Goal: Information Seeking & Learning: Learn about a topic

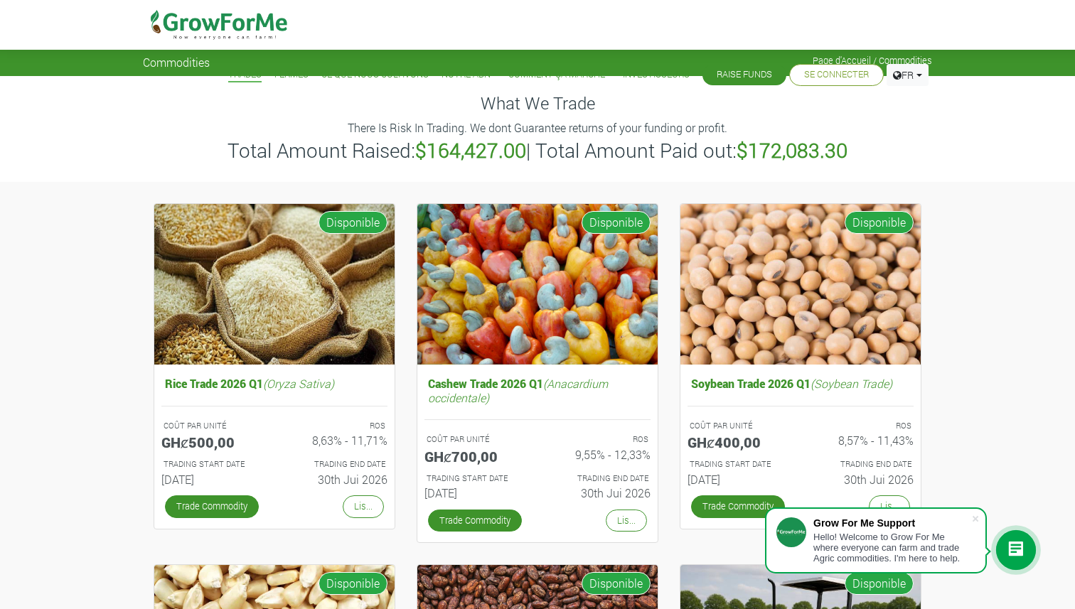
click at [196, 23] on img at bounding box center [219, 25] width 146 height 50
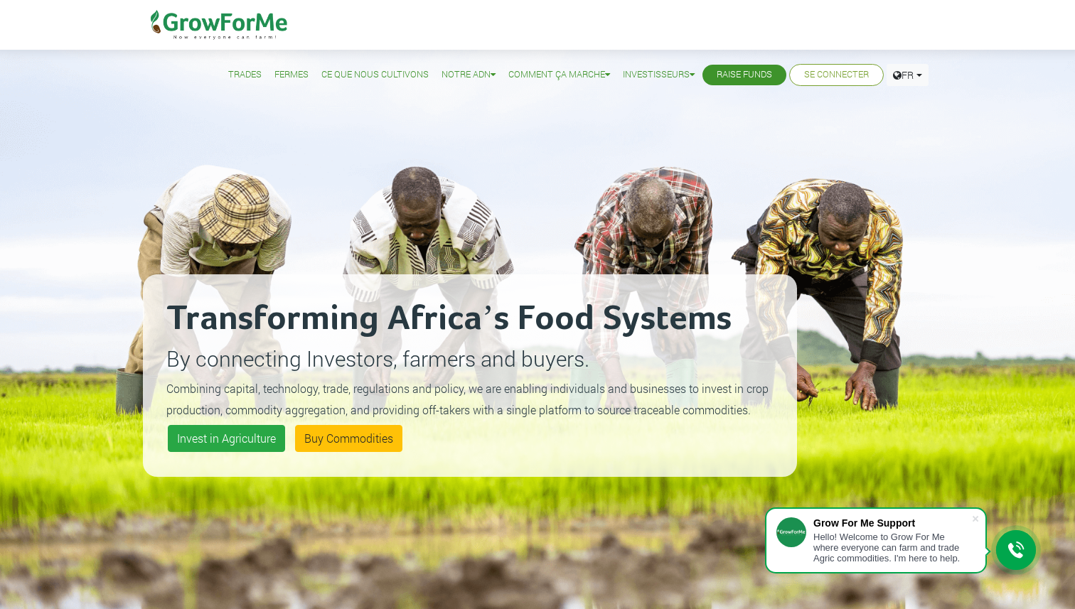
click at [319, 135] on div "Transforming Africa’s Food Systems By connecting Investors, farmers and buyers.…" at bounding box center [470, 375] width 654 height 609
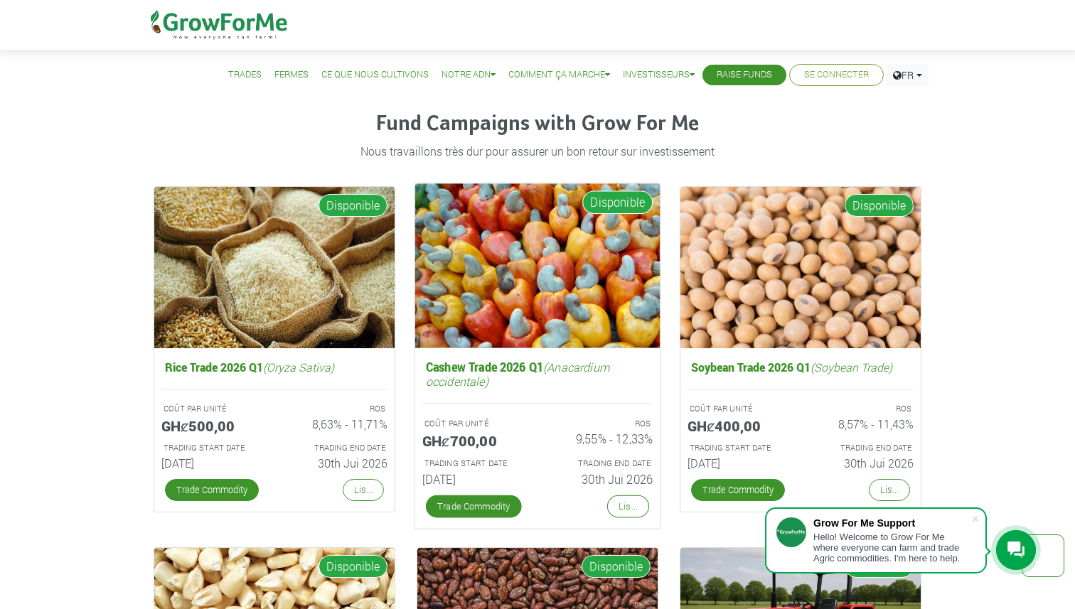
scroll to position [1915, 0]
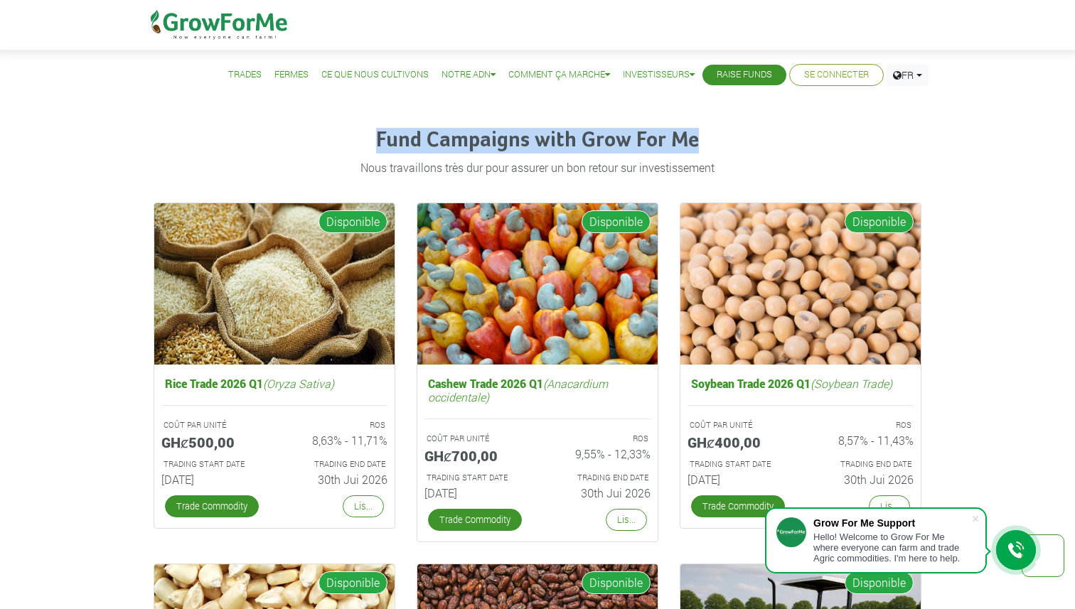
drag, startPoint x: 380, startPoint y: 140, endPoint x: 696, endPoint y: 144, distance: 316.4
click at [696, 144] on h4 "Fund Campaigns with Grow For Me" at bounding box center [538, 141] width 768 height 26
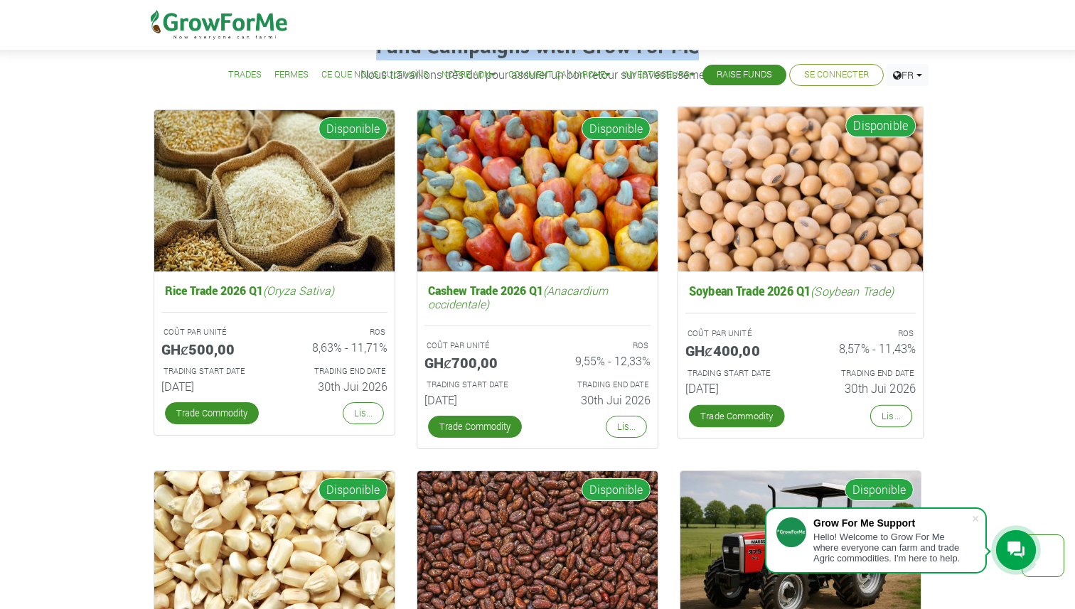
scroll to position [2009, 0]
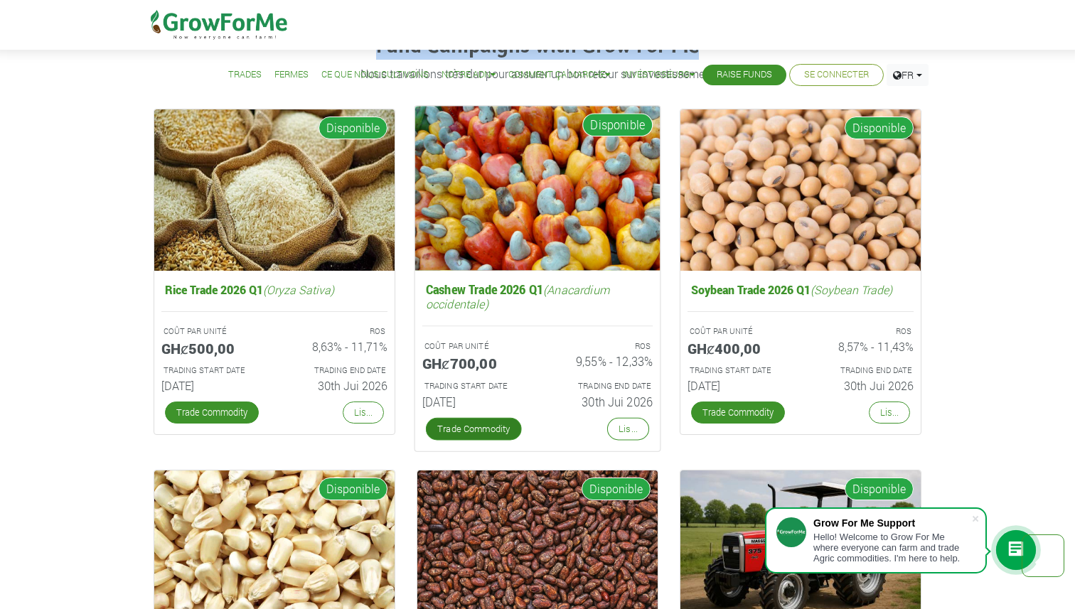
click at [473, 429] on link "Trade Commodity" at bounding box center [474, 429] width 96 height 23
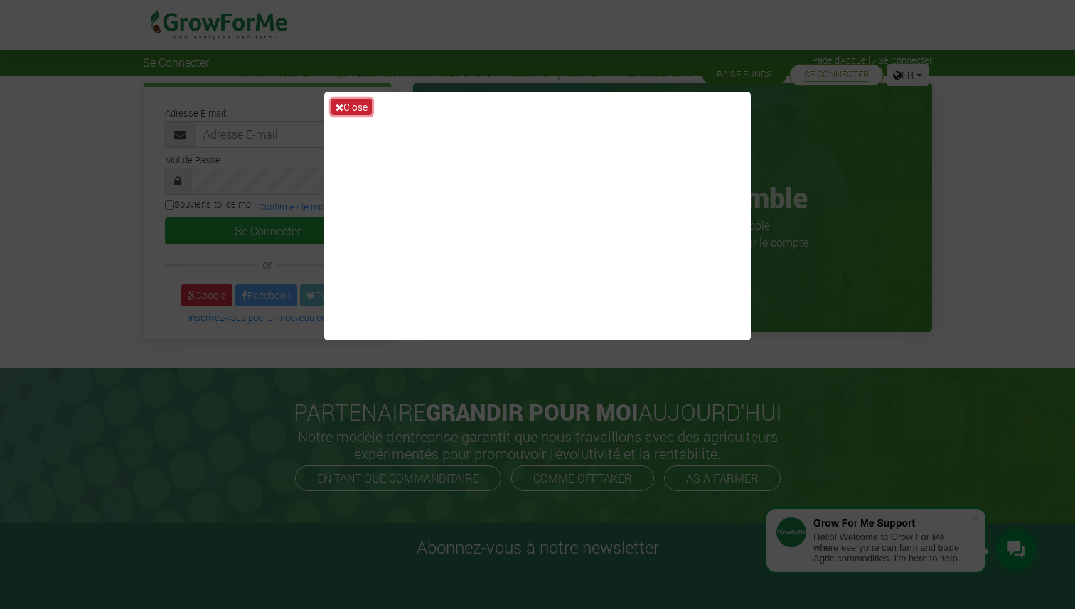
click at [344, 105] on button "Close" at bounding box center [351, 107] width 41 height 16
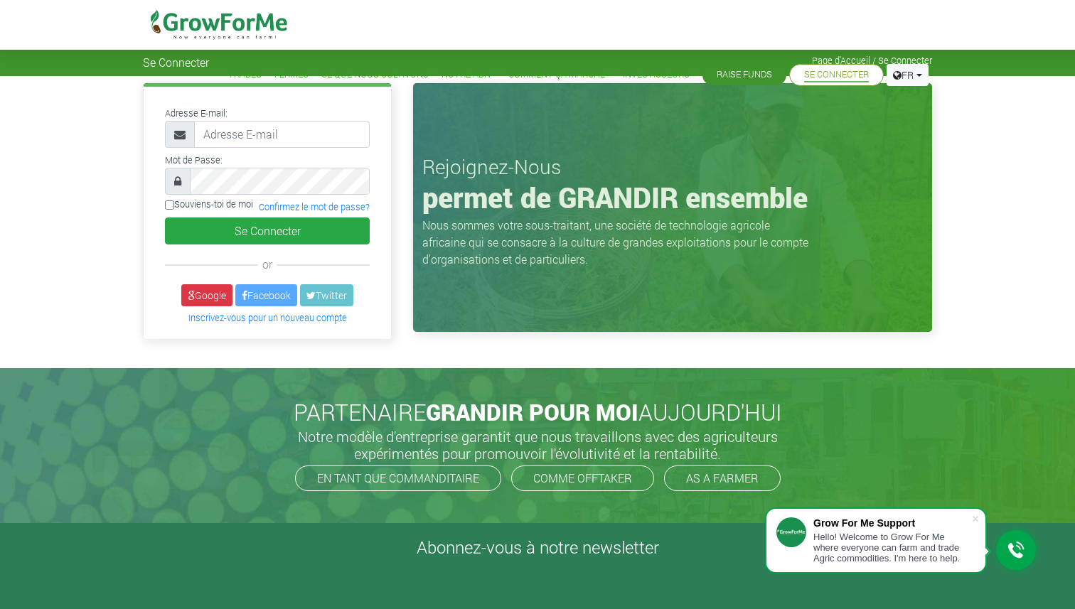
click at [215, 21] on img at bounding box center [219, 25] width 146 height 50
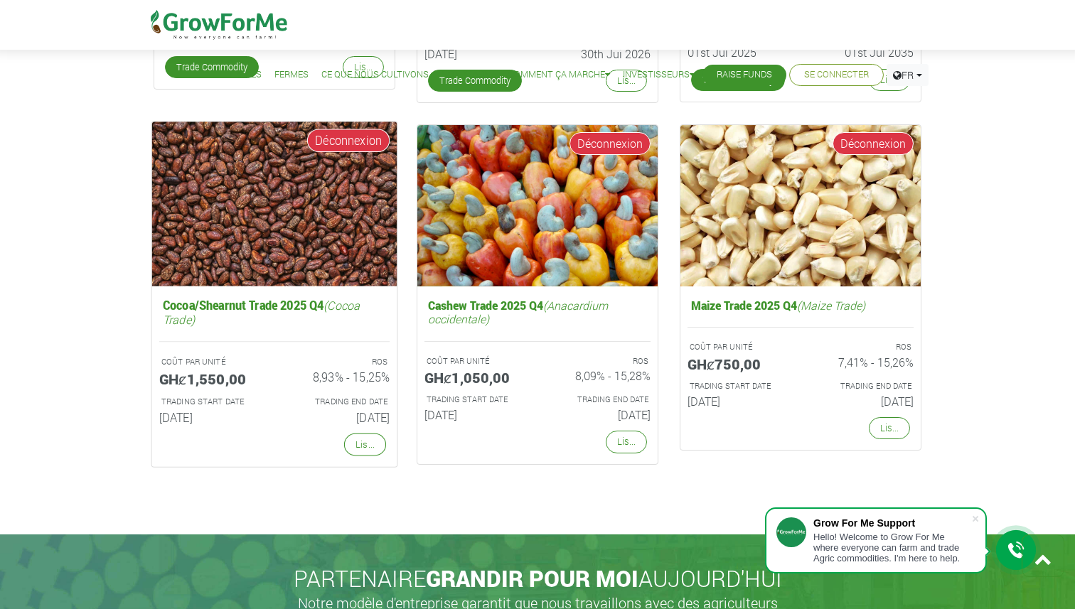
scroll to position [2717, 0]
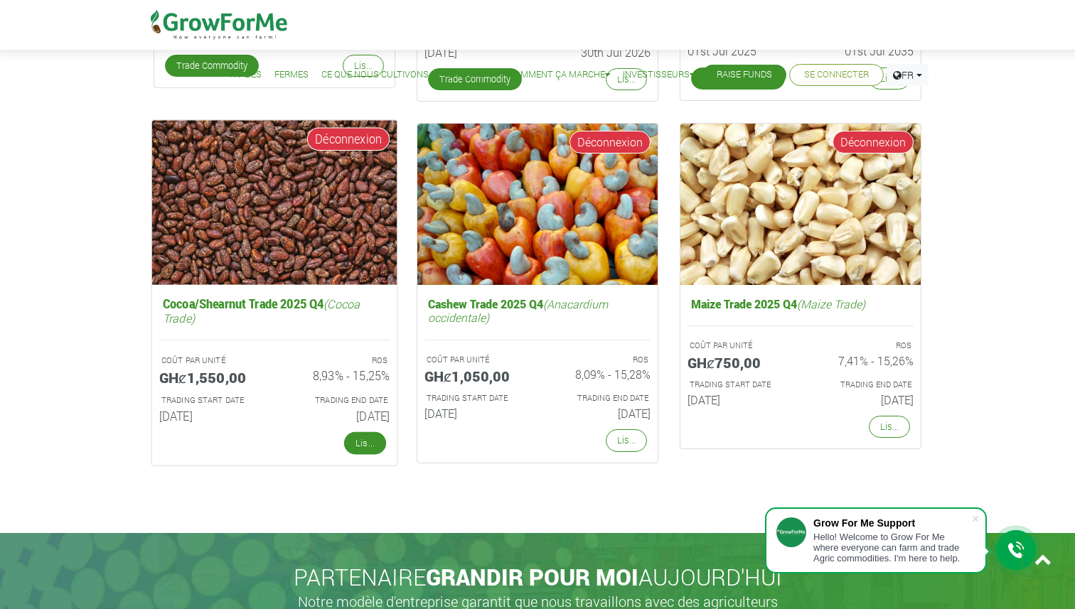
click at [364, 447] on link "Lis..." at bounding box center [365, 443] width 42 height 23
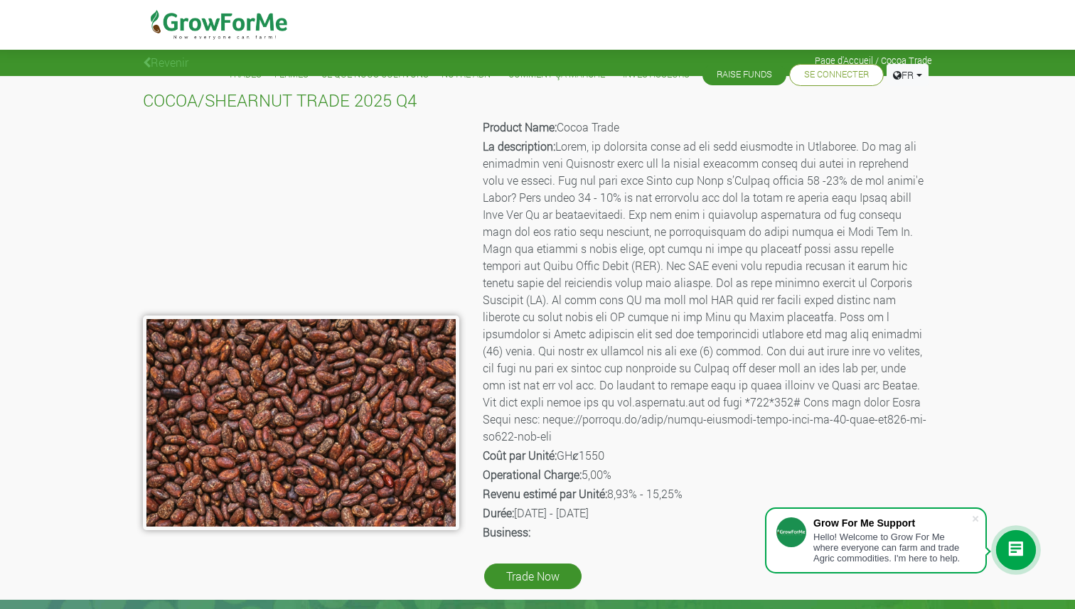
click at [200, 28] on img at bounding box center [219, 25] width 146 height 50
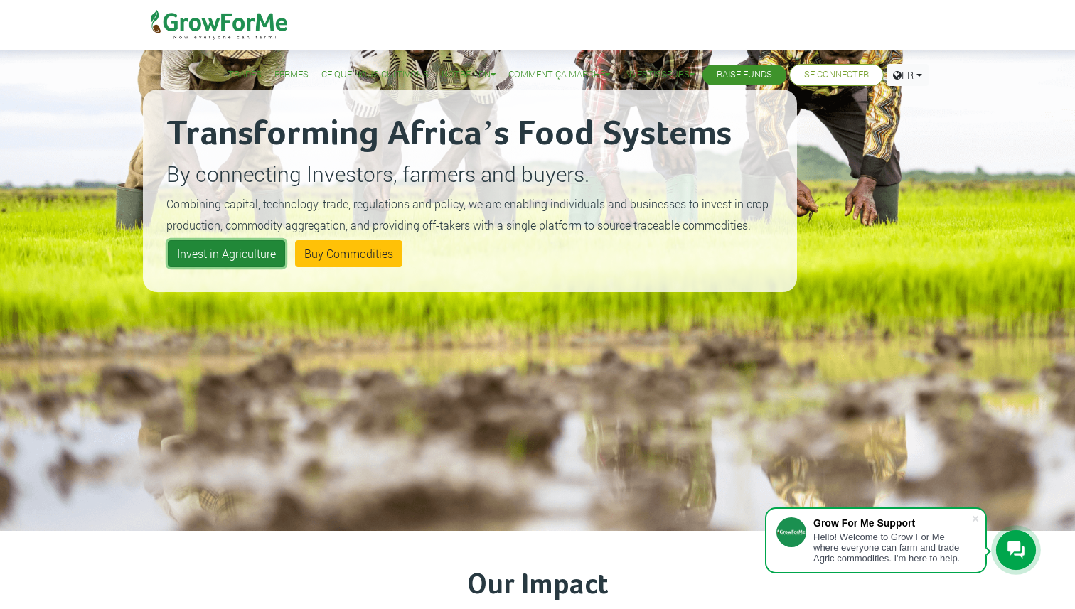
click at [220, 261] on link "Invest in Agriculture" at bounding box center [226, 253] width 117 height 27
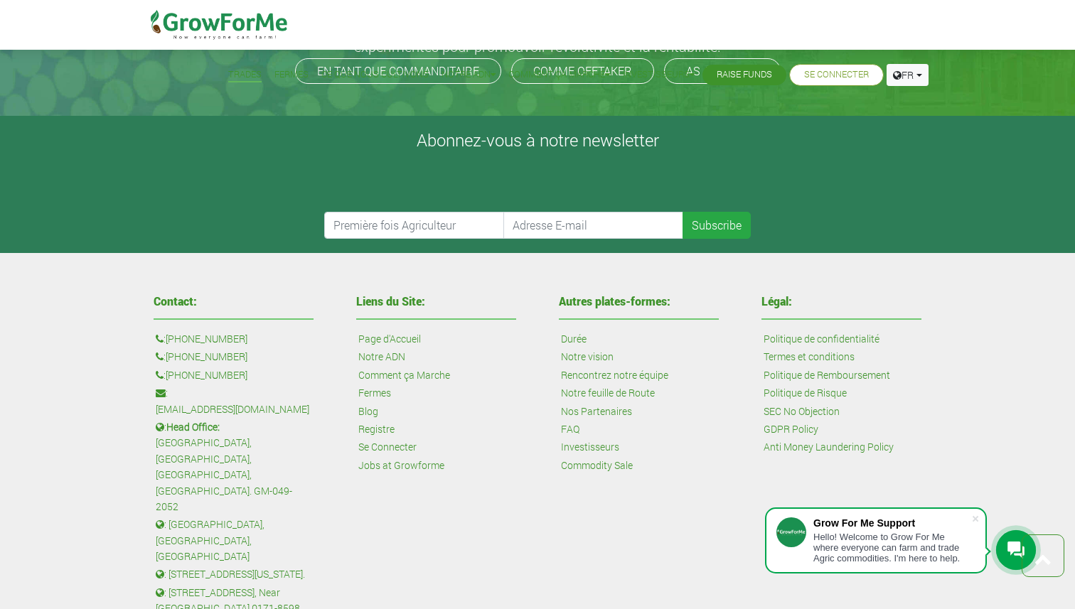
scroll to position [1731, 0]
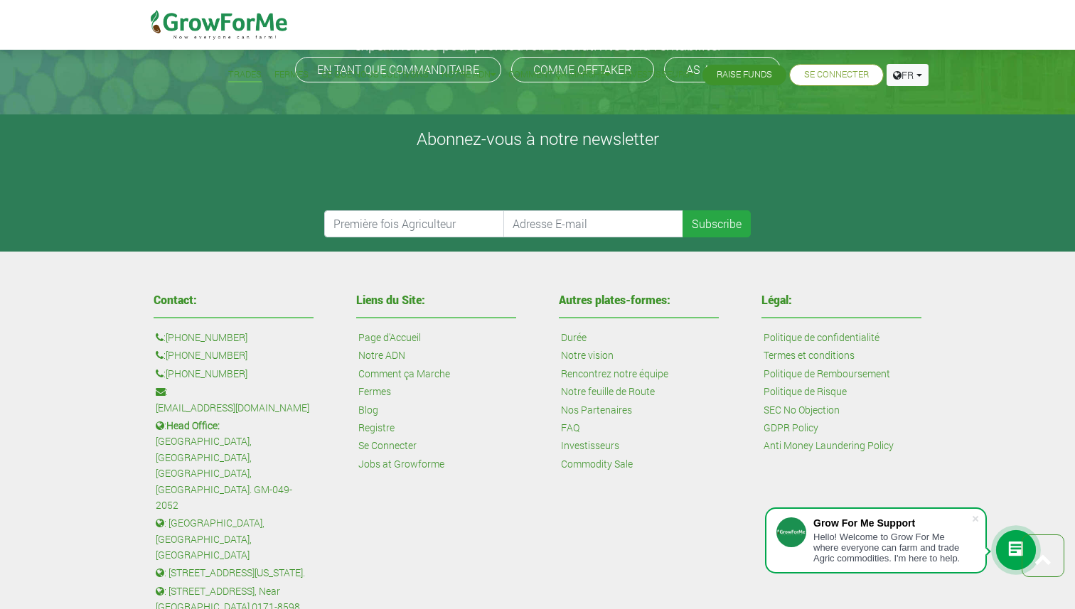
click at [395, 353] on link "Notre ADN" at bounding box center [381, 356] width 47 height 16
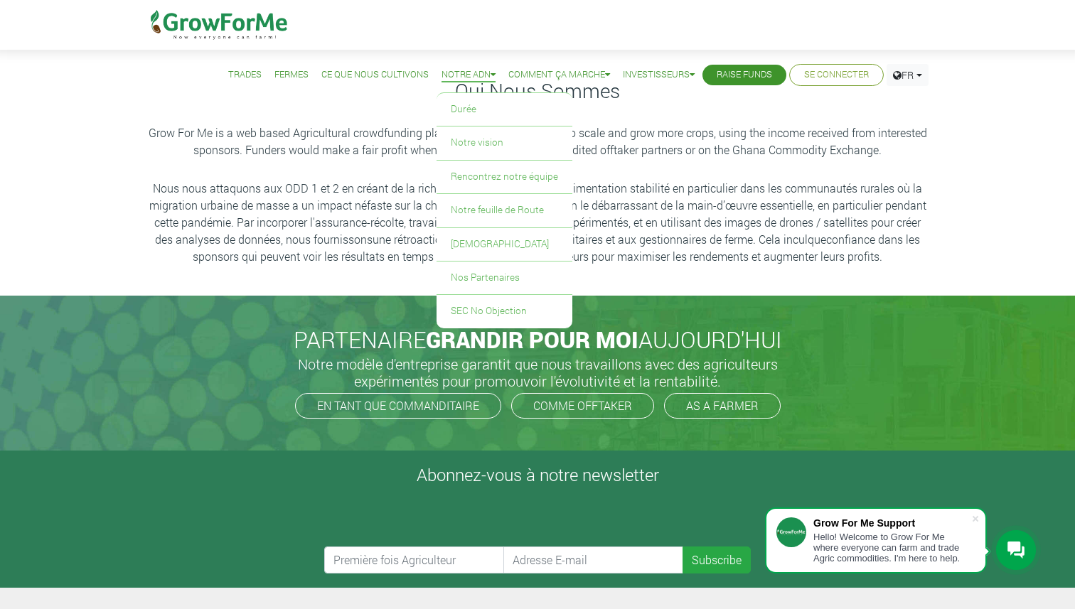
scroll to position [26, 0]
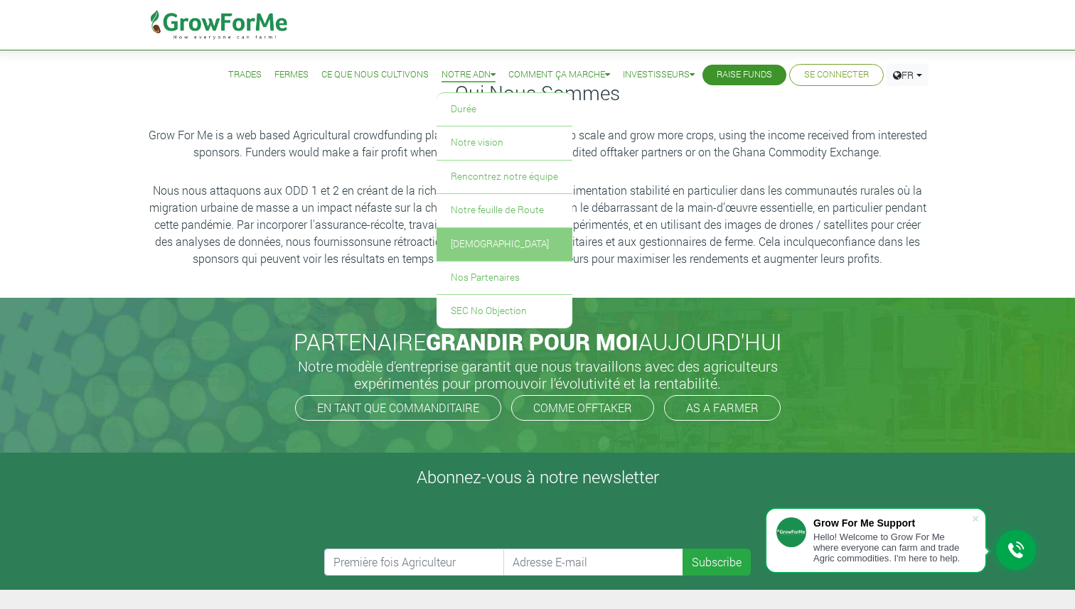
click at [470, 237] on link "[DEMOGRAPHIC_DATA]" at bounding box center [505, 244] width 136 height 33
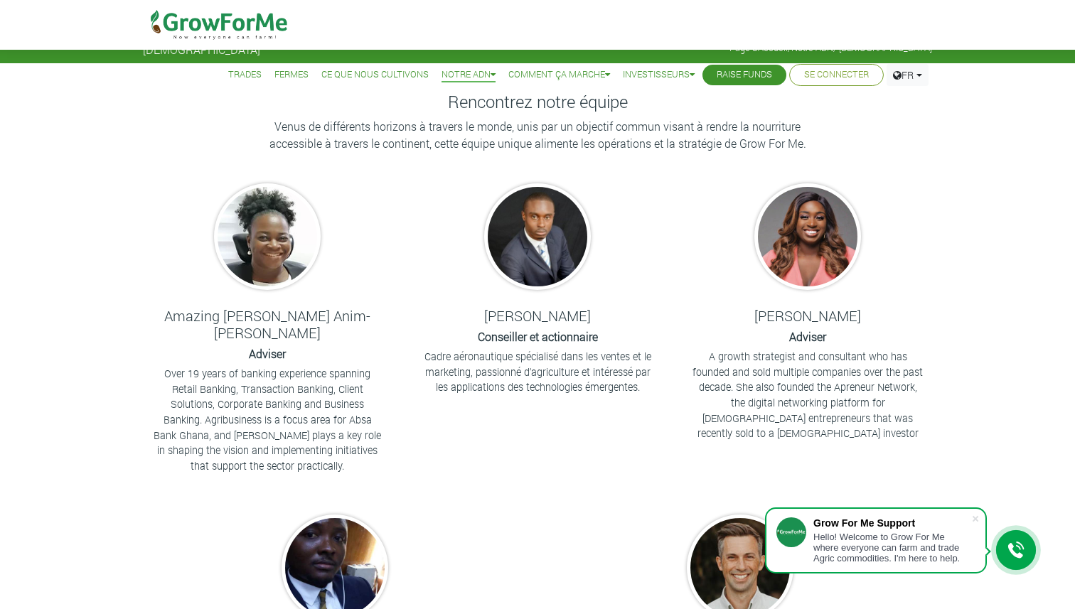
scroll to position [28, 0]
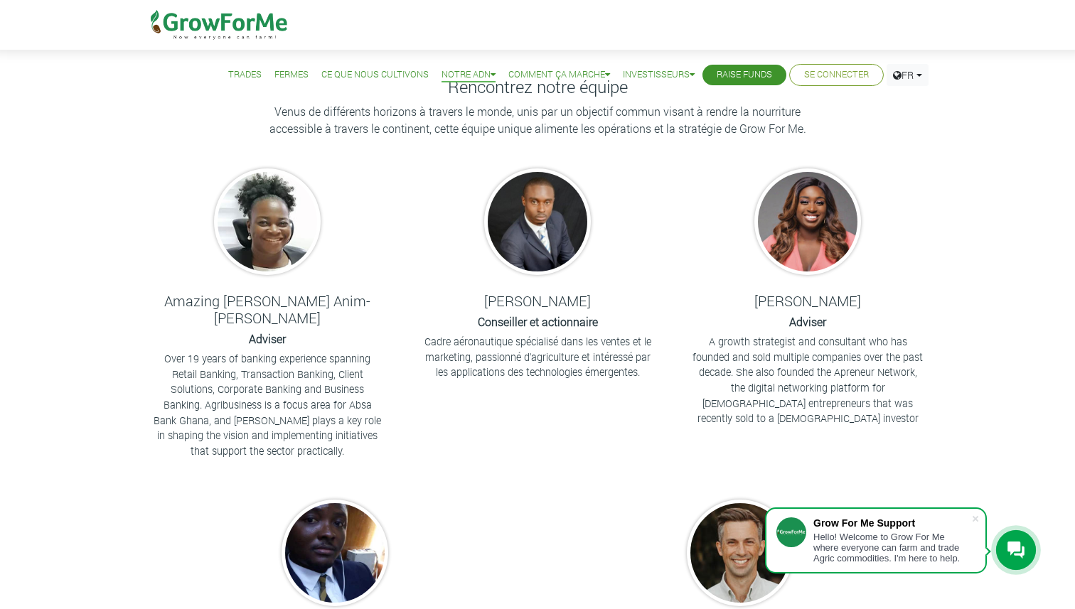
click at [362, 73] on link "Ce que nous Cultivons" at bounding box center [374, 75] width 107 height 15
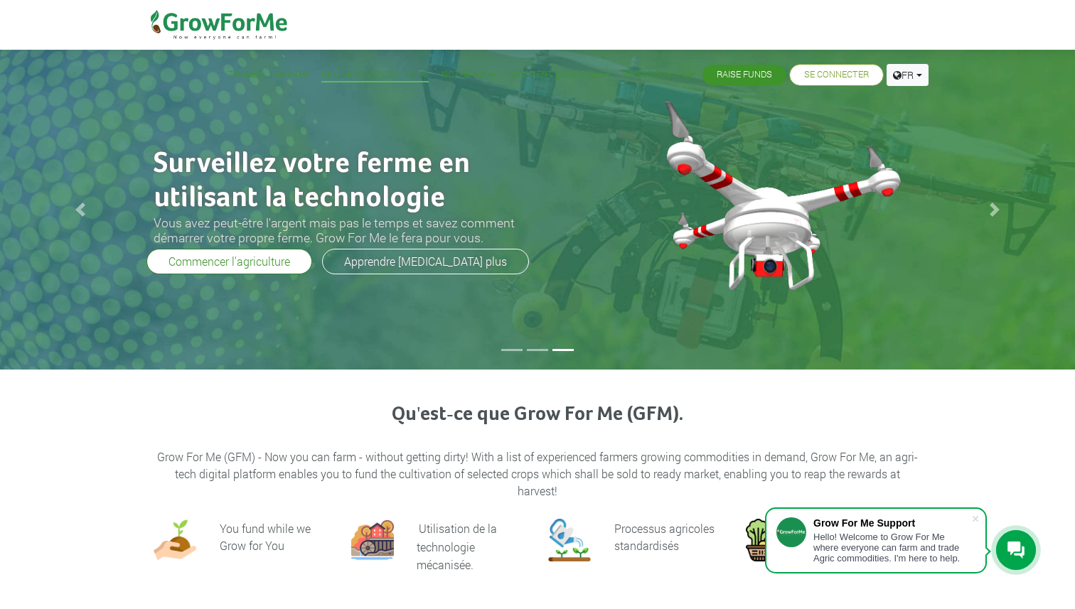
scroll to position [5, 0]
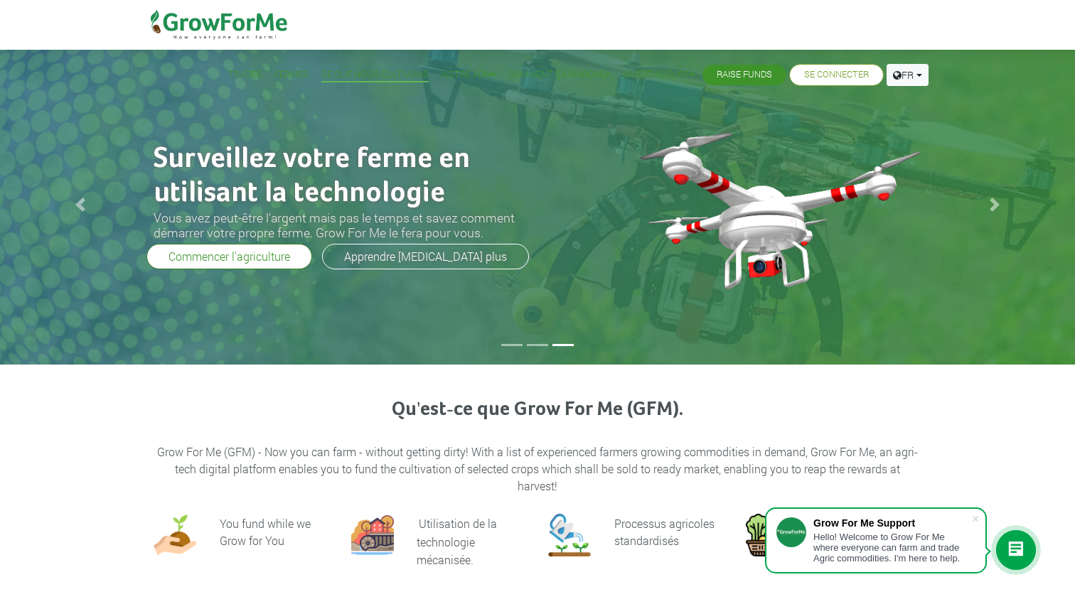
click at [506, 344] on li at bounding box center [511, 345] width 21 height 2
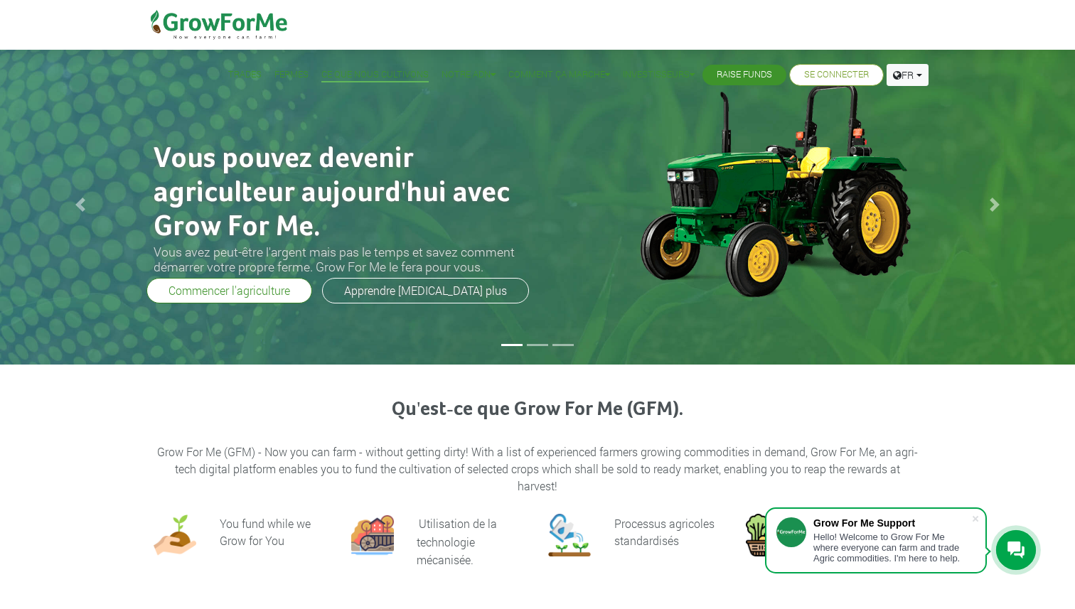
click at [508, 311] on div "Vous pouvez devenir agriculteur aujourd'hui avec Grow For Me. Vous avez peut-êt…" at bounding box center [537, 205] width 1075 height 320
click at [533, 344] on li at bounding box center [537, 345] width 21 height 2
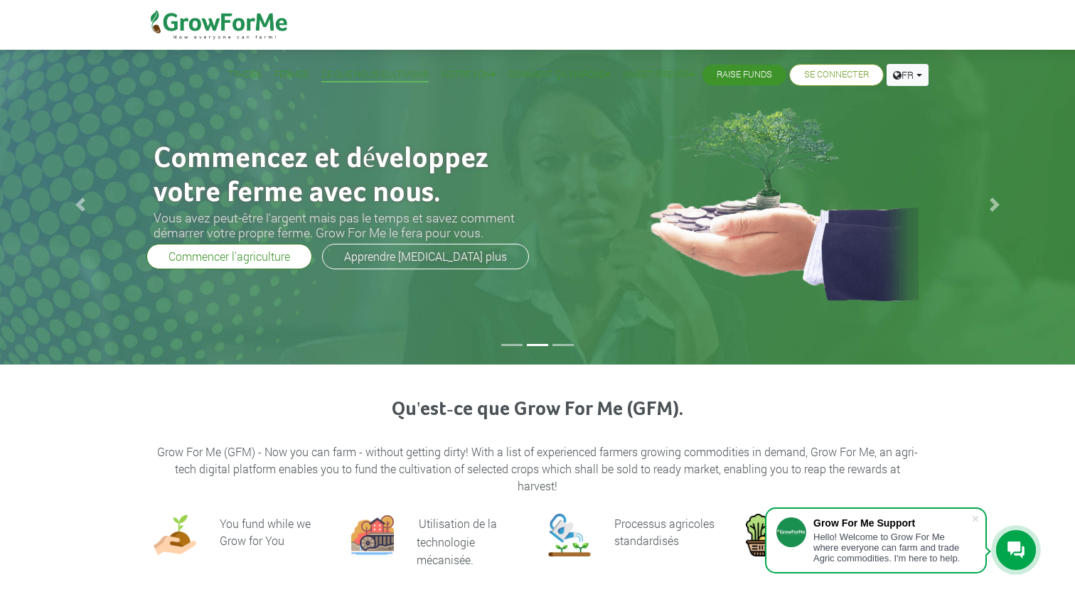
scroll to position [11, 0]
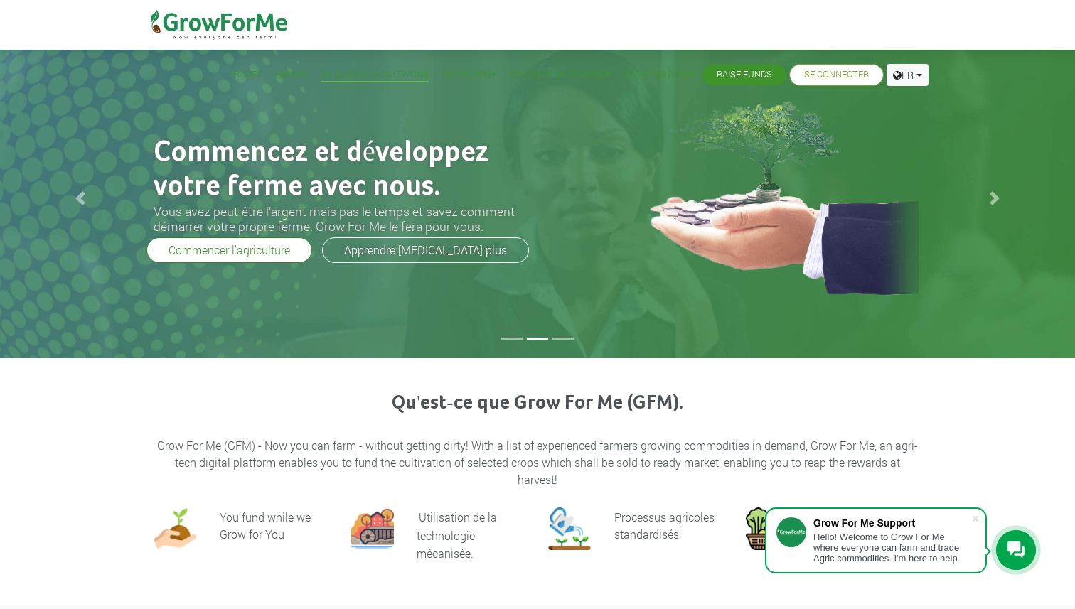
click at [564, 338] on li at bounding box center [562, 339] width 21 height 2
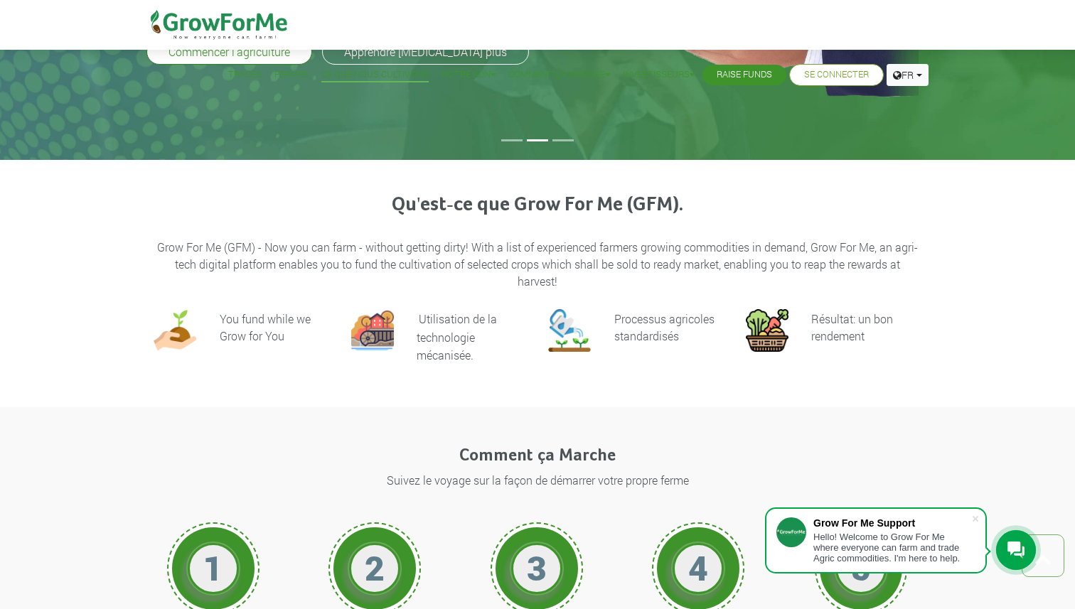
scroll to position [0, 0]
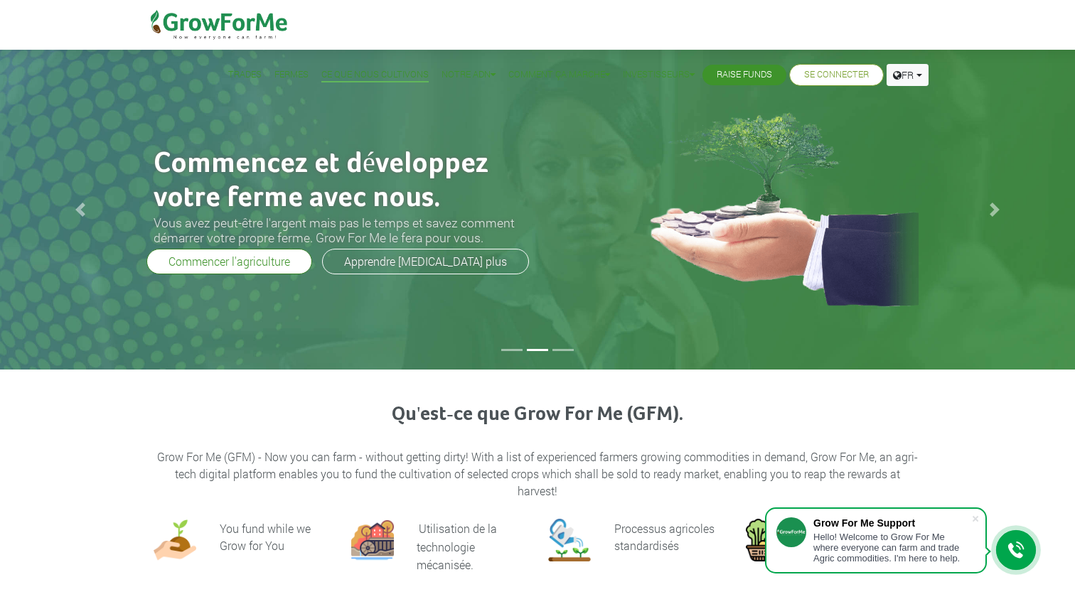
click at [513, 349] on li at bounding box center [511, 350] width 21 height 2
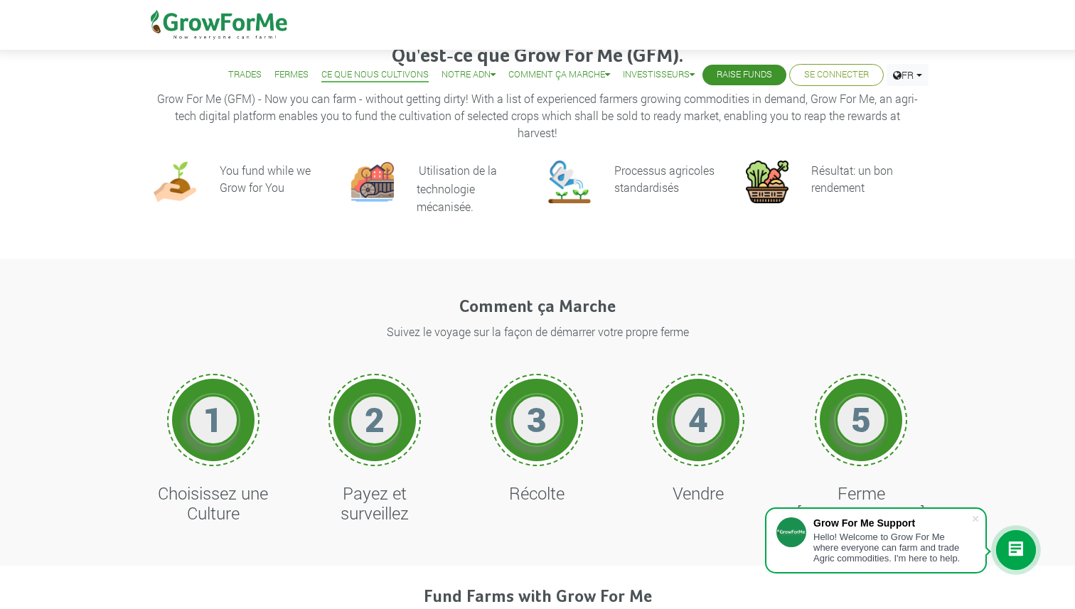
scroll to position [379, 0]
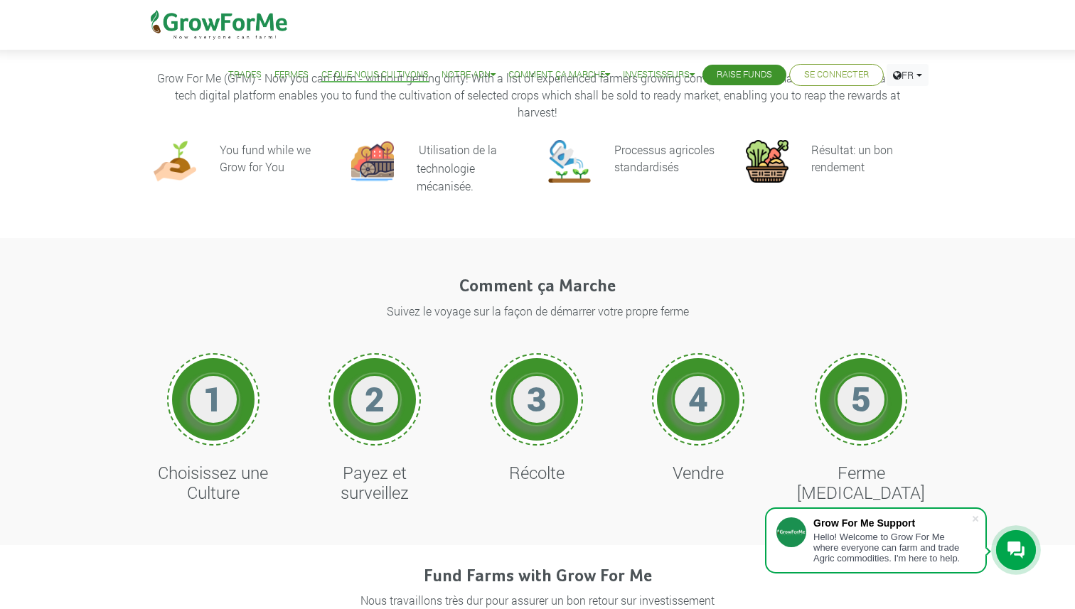
click at [232, 76] on link "Trades" at bounding box center [244, 75] width 33 height 15
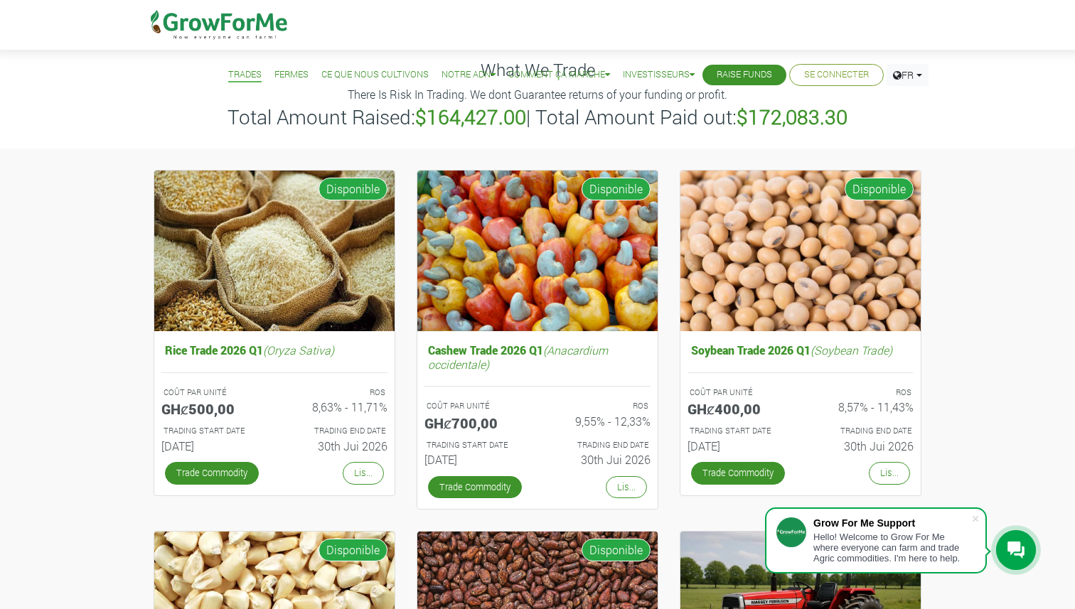
scroll to position [43, 0]
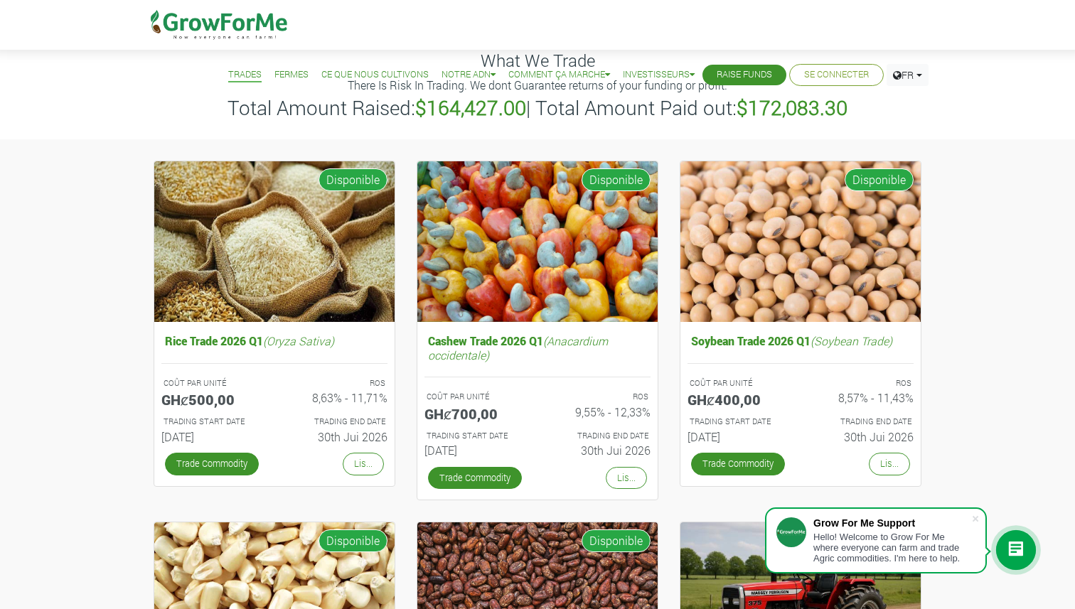
click at [278, 79] on link "Fermes" at bounding box center [291, 75] width 34 height 15
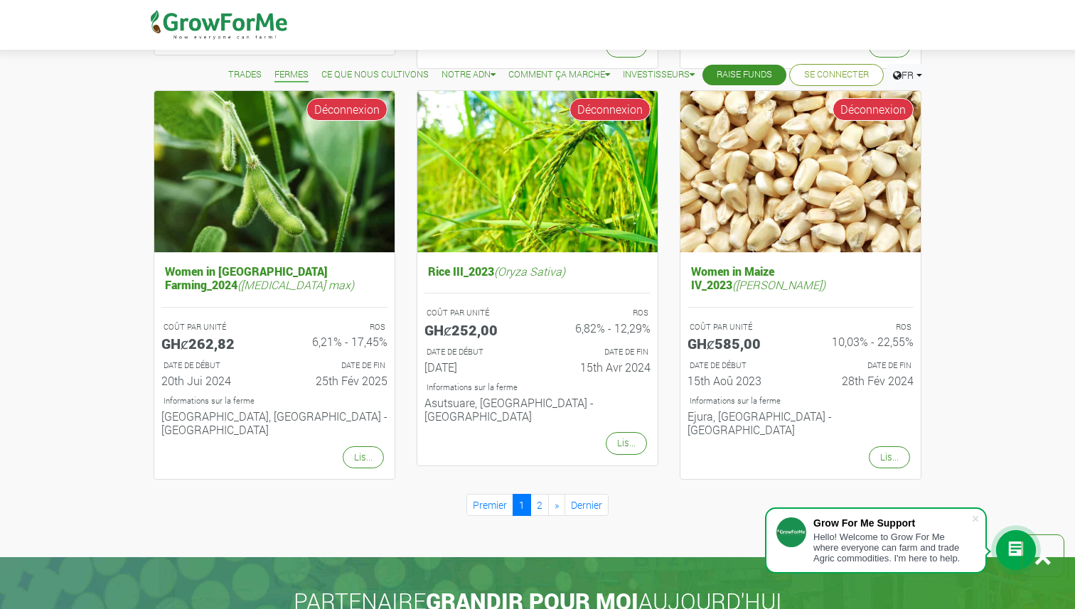
scroll to position [1332, 0]
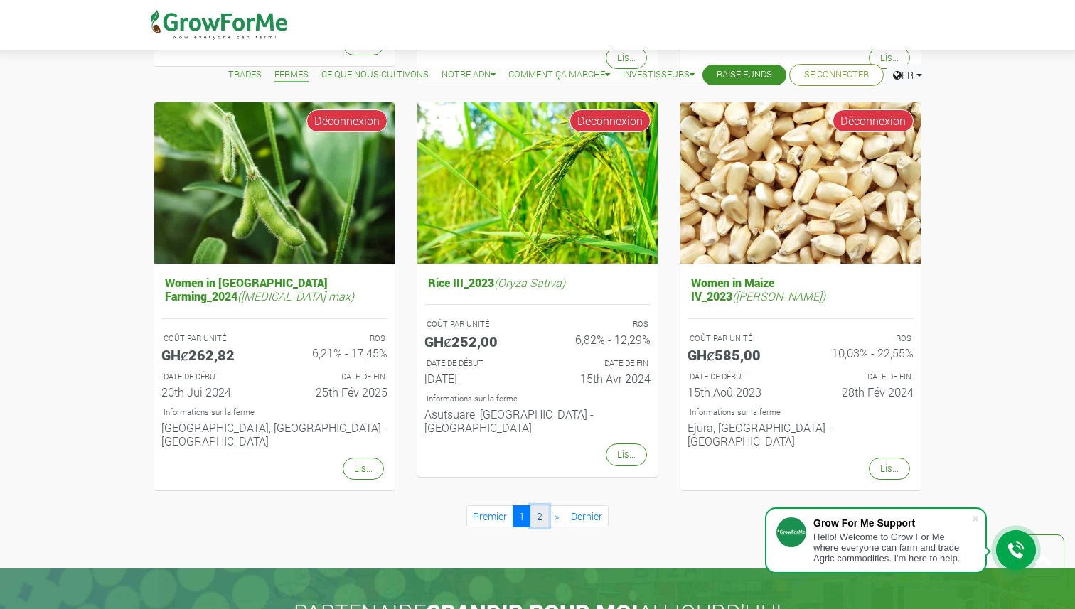
click at [536, 506] on link "2" at bounding box center [539, 517] width 18 height 22
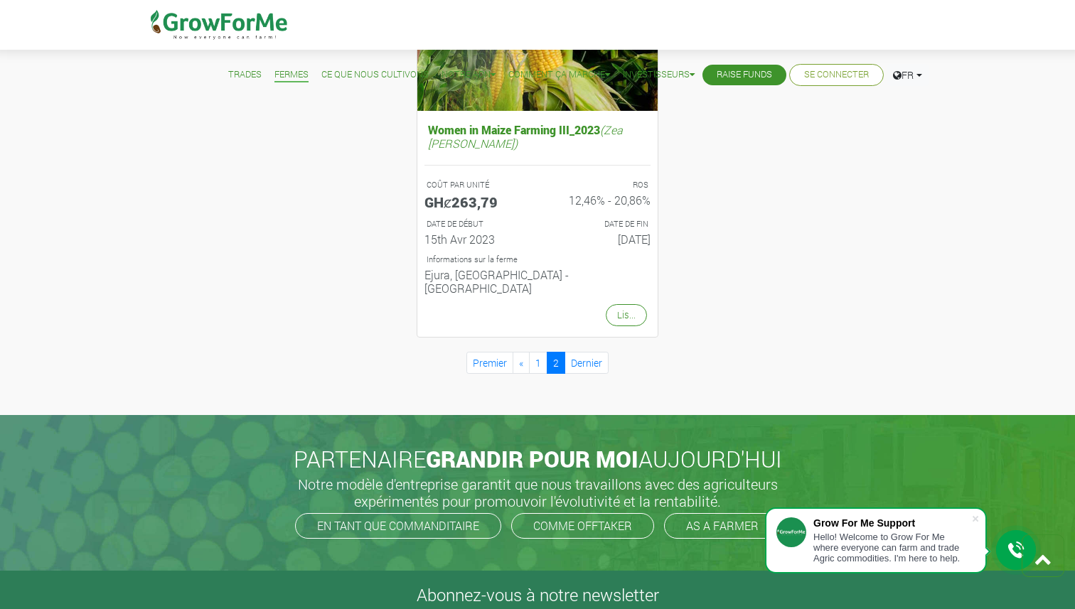
scroll to position [666, 0]
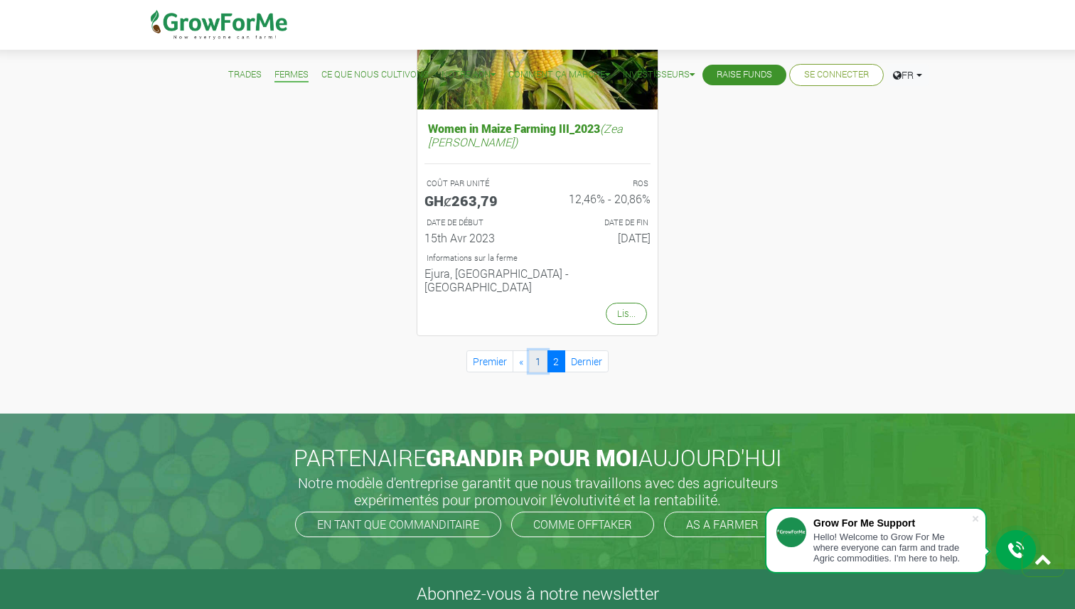
click at [535, 351] on link "1" at bounding box center [538, 362] width 18 height 22
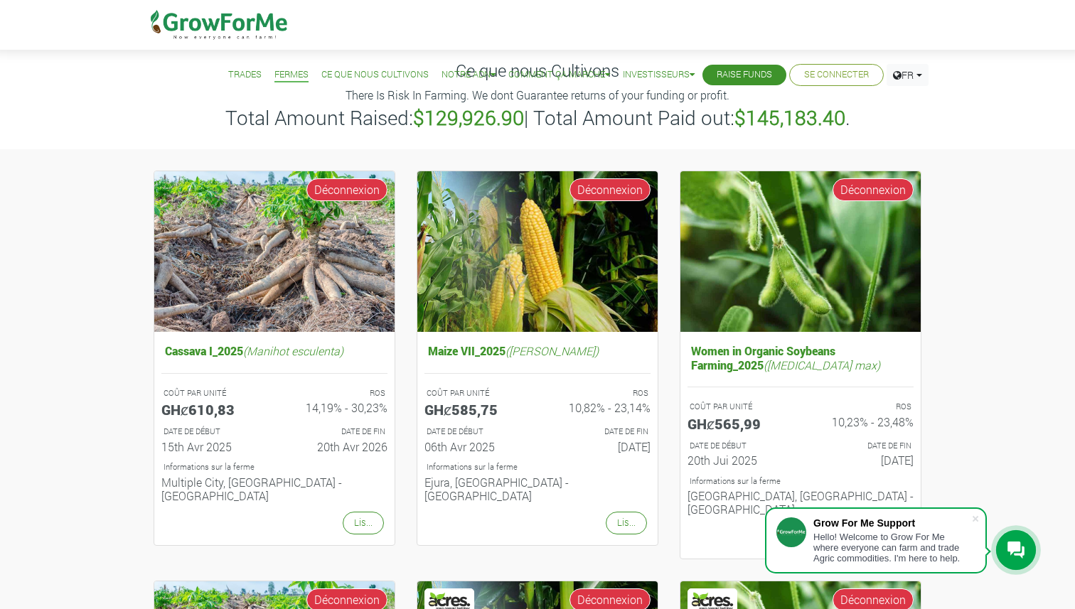
scroll to position [26, 0]
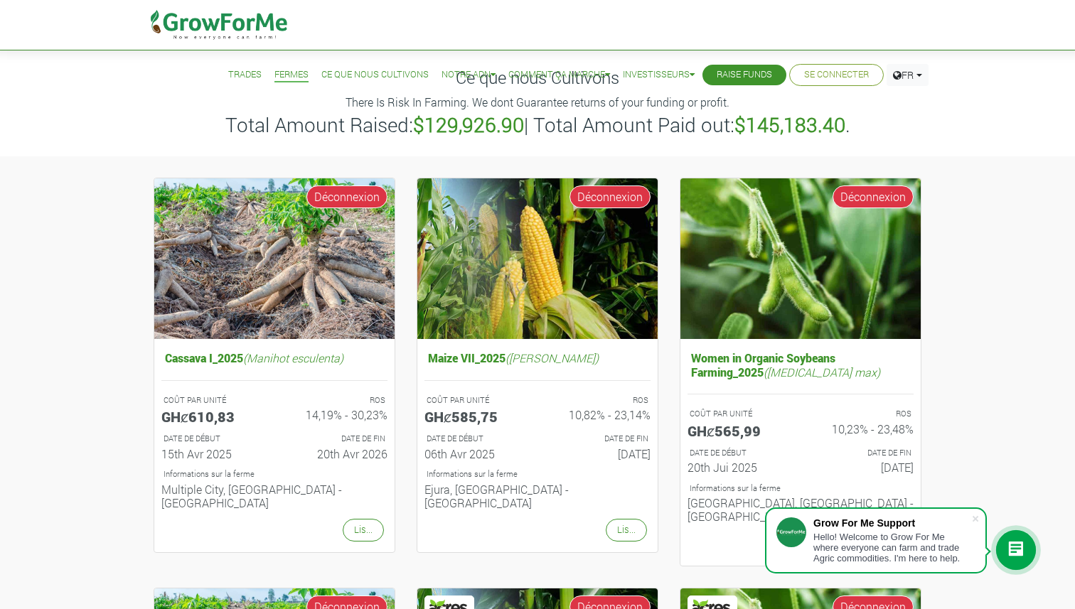
click at [363, 72] on link "Ce que nous Cultivons" at bounding box center [374, 75] width 107 height 15
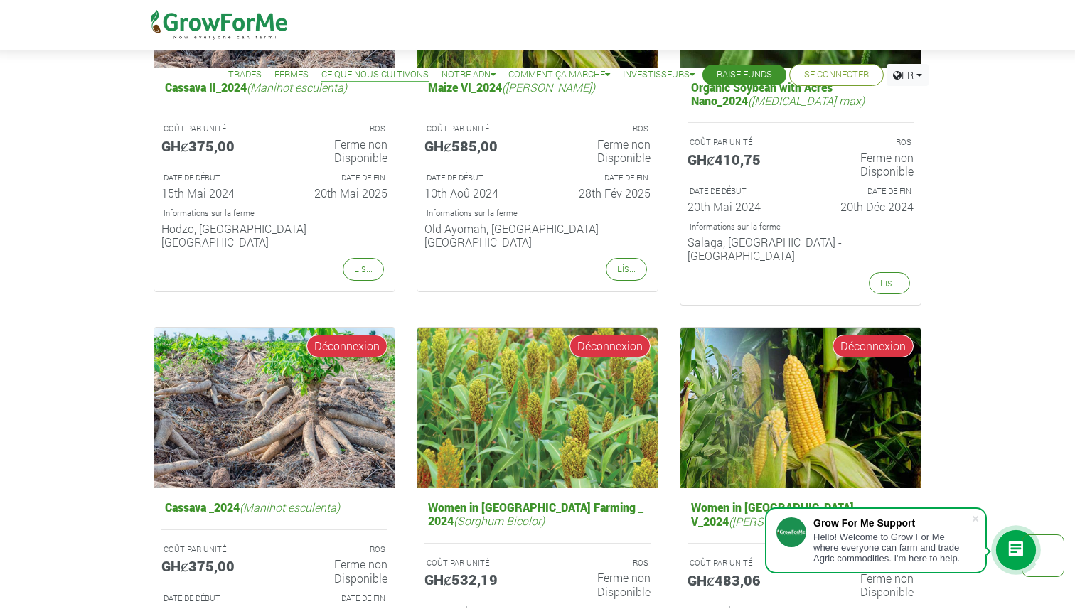
scroll to position [1401, 0]
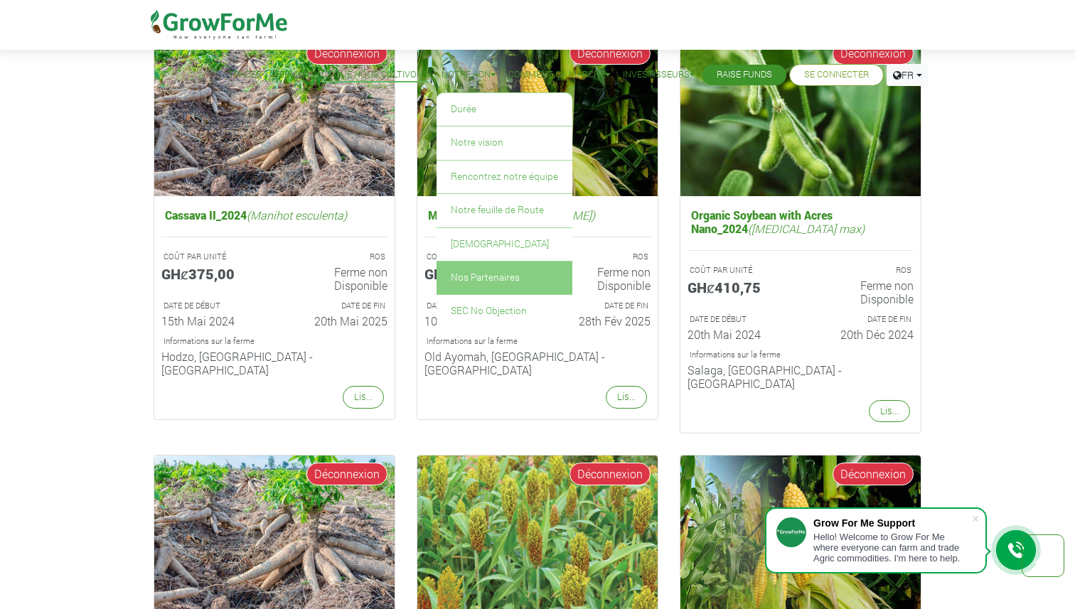
click at [474, 285] on link "Nos Partenaires" at bounding box center [505, 278] width 136 height 33
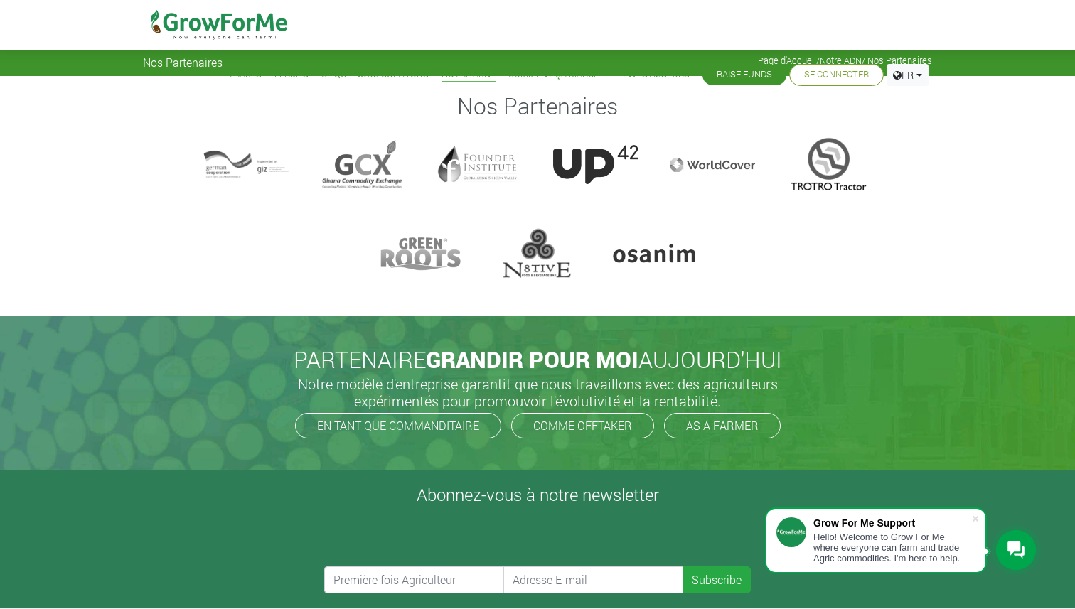
click at [726, 71] on link "Raise Funds" at bounding box center [744, 75] width 55 height 15
